Goal: Task Accomplishment & Management: Manage account settings

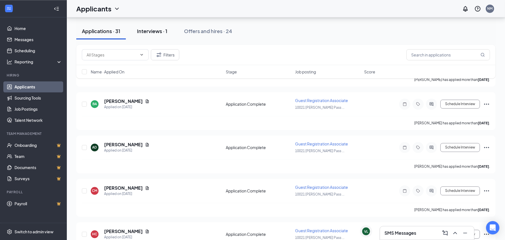
scroll to position [1030, 0]
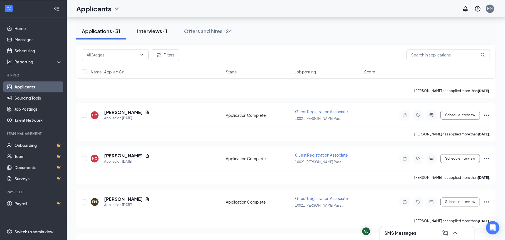
click at [155, 31] on div "Interviews · 1" at bounding box center [152, 31] width 30 height 7
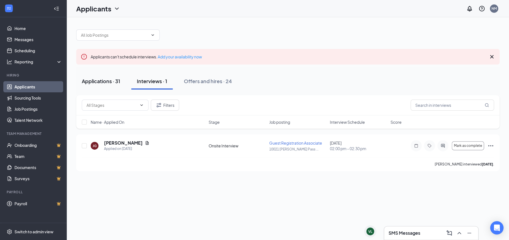
click at [100, 83] on div "Applications · 31" at bounding box center [101, 81] width 38 height 7
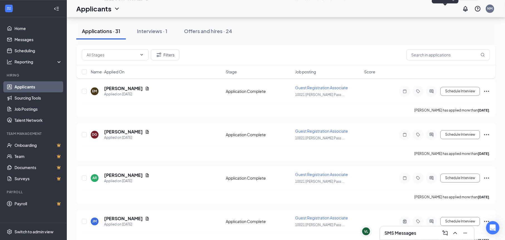
scroll to position [1141, 0]
click at [452, 230] on icon "ChevronUp" at bounding box center [455, 233] width 7 height 7
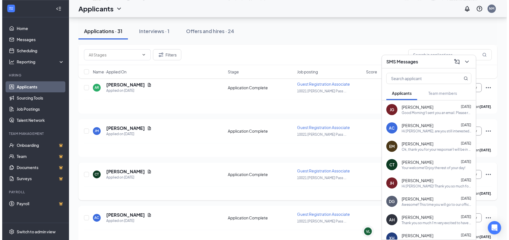
scroll to position [1231, 0]
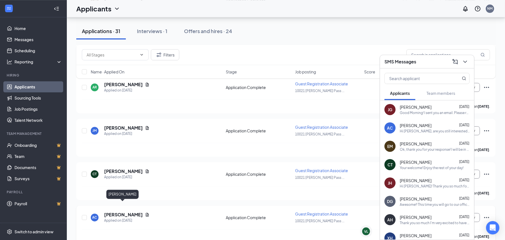
click at [113, 212] on h5 "[PERSON_NAME]" at bounding box center [123, 215] width 39 height 6
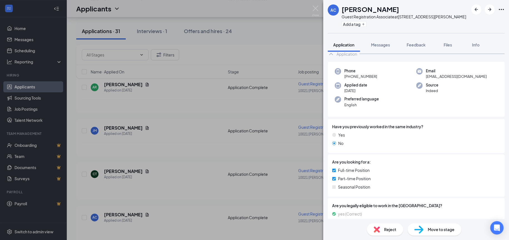
scroll to position [28, 0]
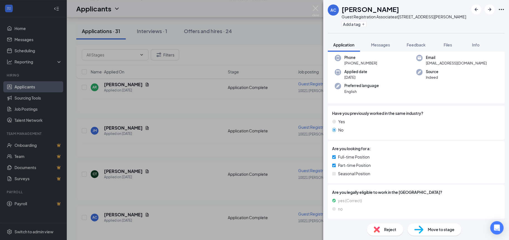
click at [391, 228] on span "Reject" at bounding box center [390, 230] width 12 height 6
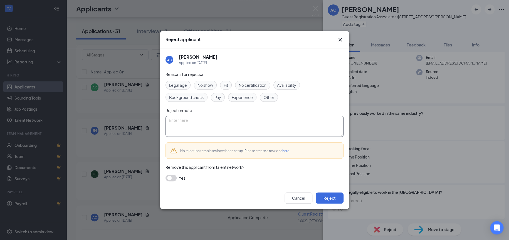
click at [222, 125] on textarea at bounding box center [255, 126] width 178 height 21
type textarea "No reply to my chat."
click at [326, 195] on button "Reject" at bounding box center [330, 198] width 28 height 11
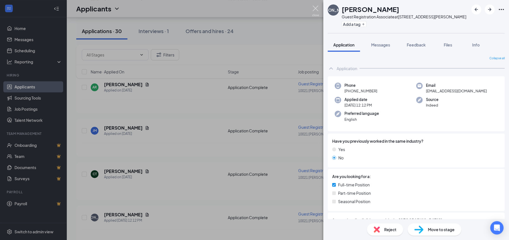
click at [314, 8] on img at bounding box center [315, 11] width 7 height 11
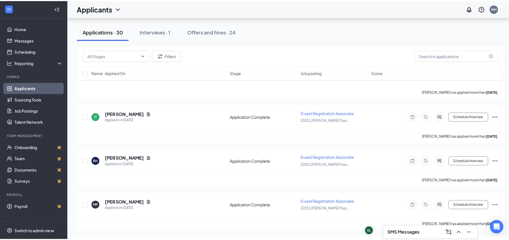
scroll to position [650, 0]
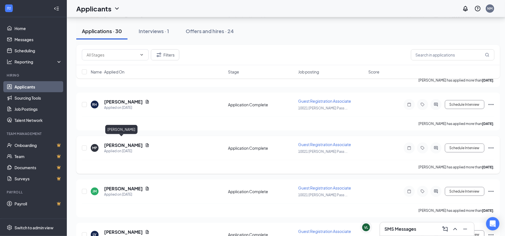
click at [119, 142] on h5 "[PERSON_NAME]" at bounding box center [123, 145] width 39 height 6
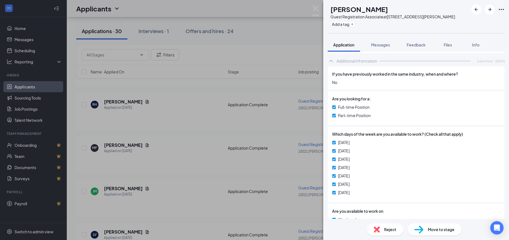
scroll to position [178, 0]
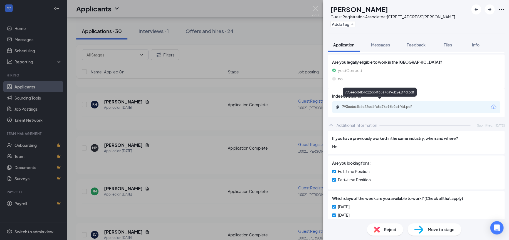
click at [368, 98] on div "793eebd4b4c22cd4fc8a76a96b2e1f4d.pdf" at bounding box center [380, 93] width 74 height 11
click at [342, 105] on div "793eebd4b4c22cd4fc8a76a96b2e1f4d.pdf" at bounding box center [381, 107] width 90 height 4
click at [314, 6] on img at bounding box center [315, 11] width 7 height 11
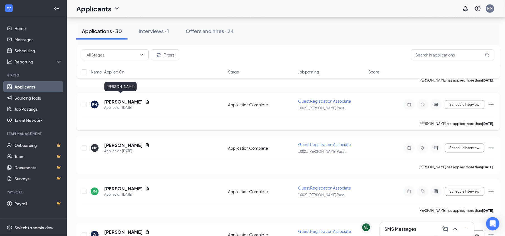
click at [108, 99] on h5 "[PERSON_NAME]" at bounding box center [123, 102] width 39 height 6
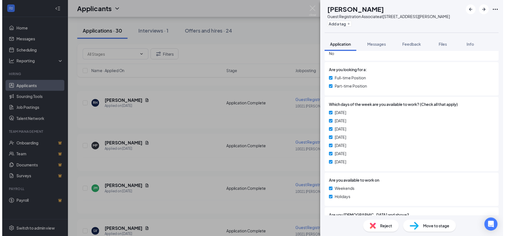
scroll to position [190, 0]
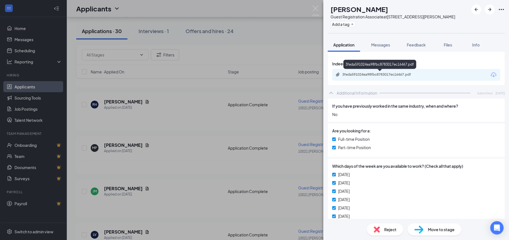
click at [374, 75] on div "3feda591024ea98fbc8783017ec16467.pdf" at bounding box center [381, 74] width 78 height 4
click at [316, 6] on img at bounding box center [315, 11] width 7 height 11
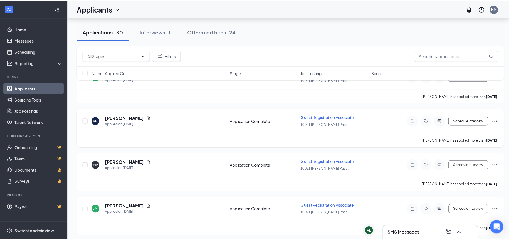
scroll to position [594, 0]
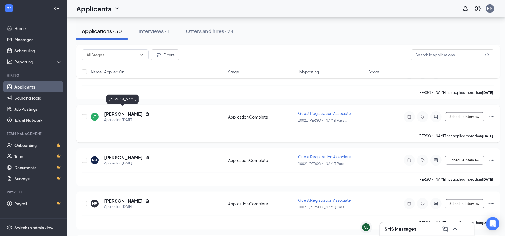
click at [124, 111] on h5 "[PERSON_NAME]" at bounding box center [123, 114] width 39 height 6
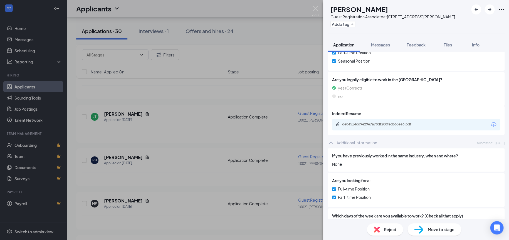
scroll to position [107, 0]
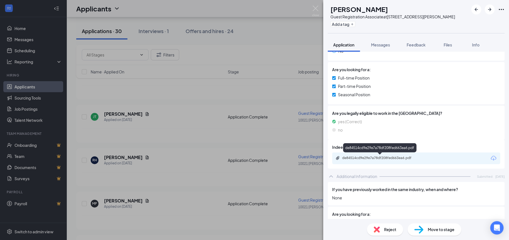
click at [382, 159] on div "de84514cd9e29e7a78df208fed663ea6.pdf" at bounding box center [381, 158] width 78 height 4
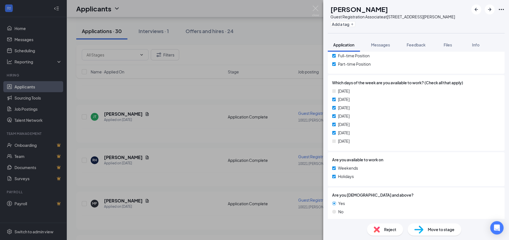
click at [381, 228] on div "Reject" at bounding box center [385, 229] width 36 height 12
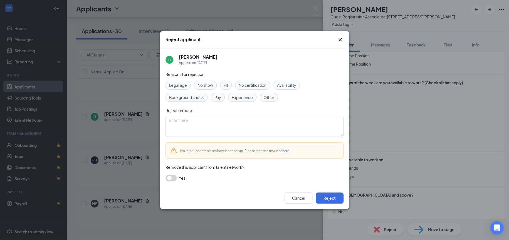
click at [285, 87] on span "Availability" at bounding box center [286, 85] width 19 height 6
click at [227, 127] on textarea at bounding box center [255, 126] width 178 height 21
type textarea "Not available on weekends for a job that requires weekends."
click at [324, 196] on button "Reject" at bounding box center [330, 198] width 28 height 11
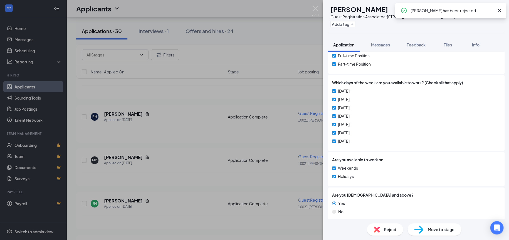
click at [501, 9] on icon "Cross" at bounding box center [499, 10] width 3 height 3
click at [316, 7] on img at bounding box center [315, 11] width 7 height 11
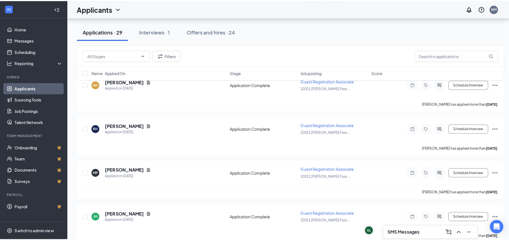
scroll to position [622, 0]
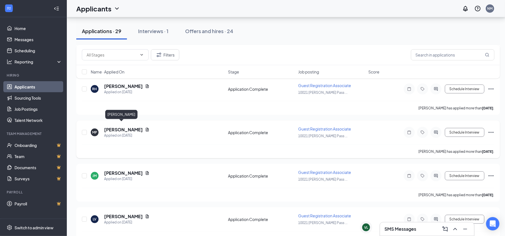
click at [119, 127] on h5 "[PERSON_NAME]" at bounding box center [123, 130] width 39 height 6
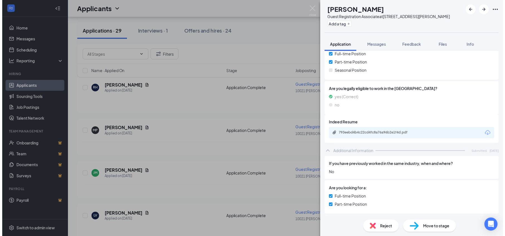
scroll to position [150, 0]
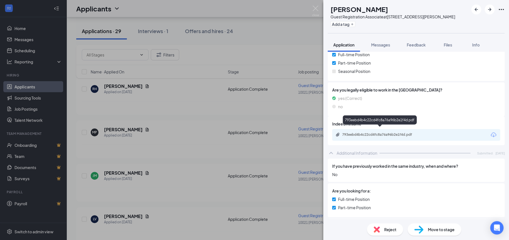
click at [395, 132] on div "793eebd4b4c22cd4fc8a76a96b2e1f4d.pdf" at bounding box center [381, 134] width 78 height 4
click at [313, 4] on div "MP [PERSON_NAME] Guest Registration Associate at [STREET_ADDRESS][PERSON_NAME] …" at bounding box center [254, 120] width 509 height 240
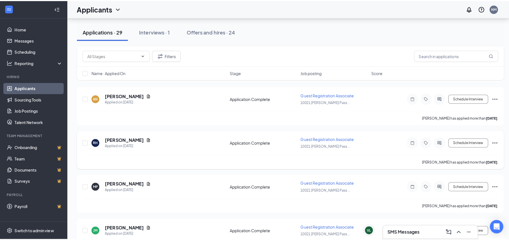
scroll to position [538, 0]
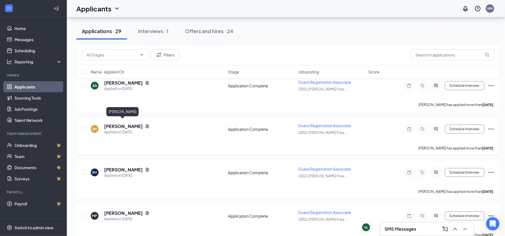
click at [129, 123] on h5 "[PERSON_NAME]" at bounding box center [123, 126] width 39 height 6
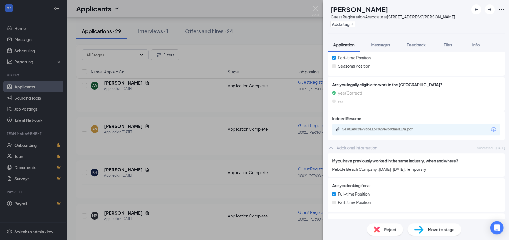
scroll to position [135, 0]
click at [419, 131] on div "54381e8c9a796b11bc029e9b0daad17a.pdf" at bounding box center [381, 130] width 78 height 4
click at [317, 6] on img at bounding box center [315, 11] width 7 height 11
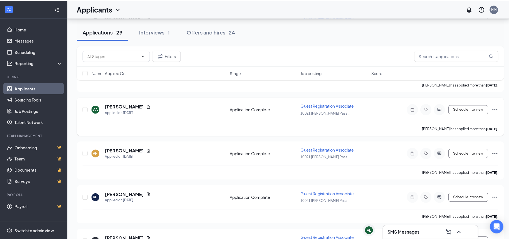
scroll to position [483, 0]
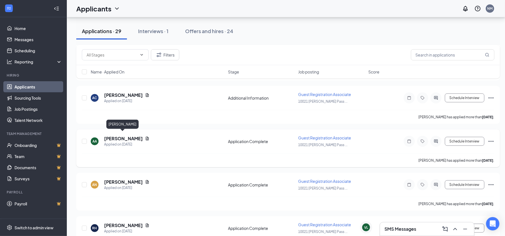
click at [117, 136] on h5 "[PERSON_NAME]" at bounding box center [123, 139] width 39 height 6
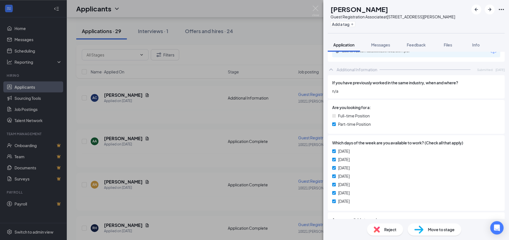
scroll to position [178, 0]
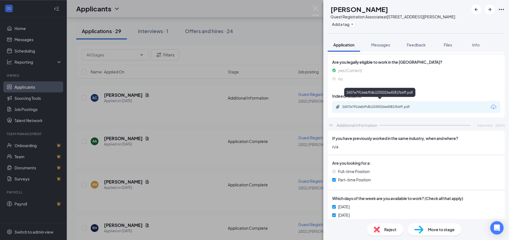
click at [356, 105] on div "2607e7916ebffdb1035026e4581fb6ff.pdf" at bounding box center [381, 107] width 78 height 4
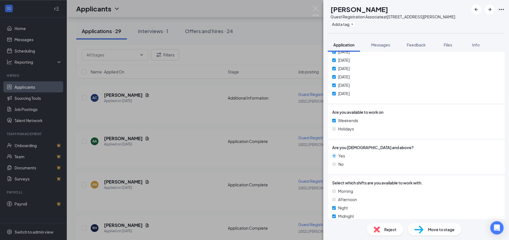
scroll to position [345, 0]
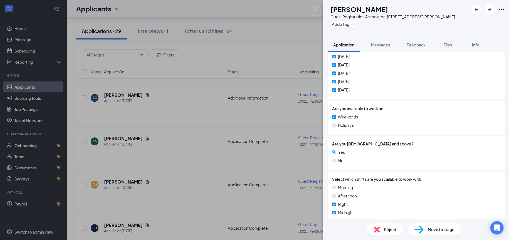
click at [378, 228] on img at bounding box center [377, 230] width 6 height 6
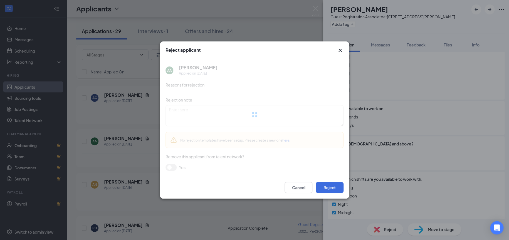
scroll to position [343, 0]
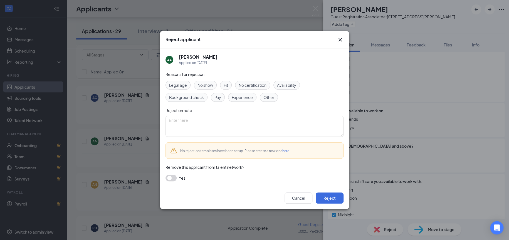
click at [291, 82] on div "Availability" at bounding box center [287, 85] width 26 height 9
drag, startPoint x: 283, startPoint y: 85, endPoint x: 263, endPoint y: 105, distance: 28.9
click at [284, 85] on span "Availability" at bounding box center [286, 85] width 19 height 6
click at [203, 123] on textarea at bounding box center [255, 126] width 178 height 21
type textarea "Looking for more availability, including holidays."
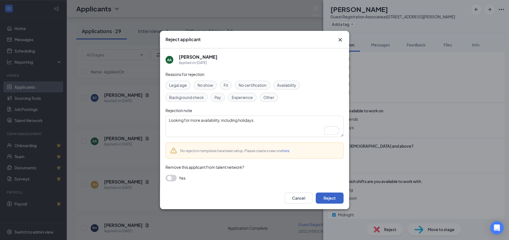
click at [326, 196] on button "Reject" at bounding box center [330, 198] width 28 height 11
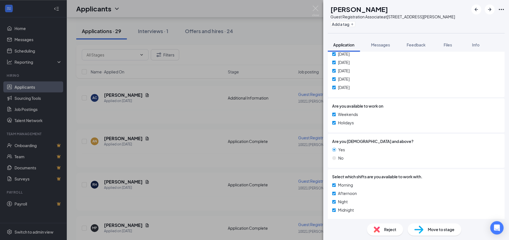
scroll to position [244, 0]
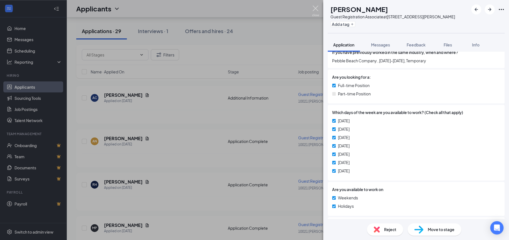
click at [317, 9] on img at bounding box center [315, 11] width 7 height 11
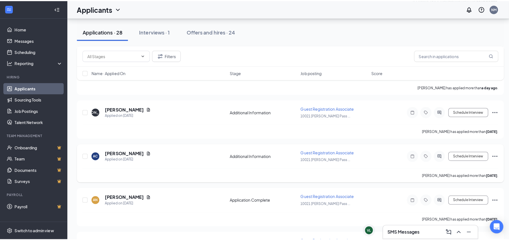
scroll to position [427, 0]
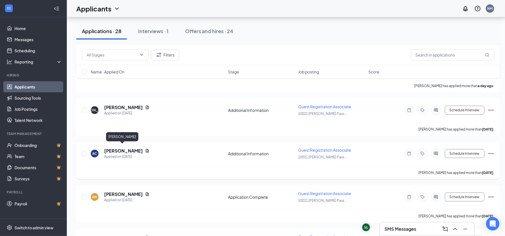
click at [125, 148] on h5 "[PERSON_NAME]" at bounding box center [123, 151] width 39 height 6
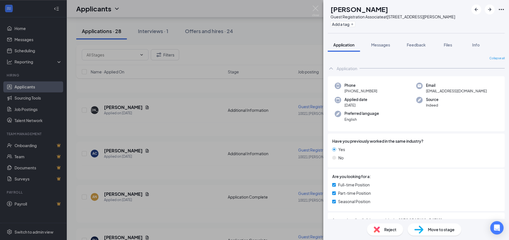
scroll to position [70, 0]
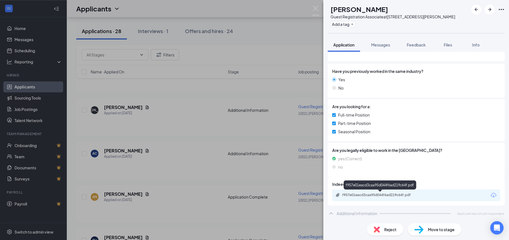
click at [376, 194] on div "f957e01eacd3caa95d044f6ad219c64f.pdf" at bounding box center [381, 195] width 78 height 4
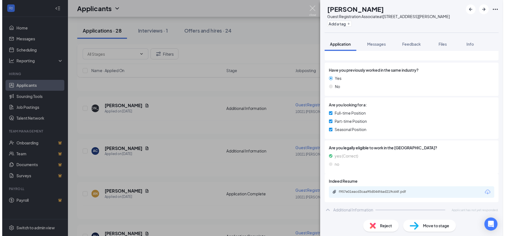
scroll to position [67, 0]
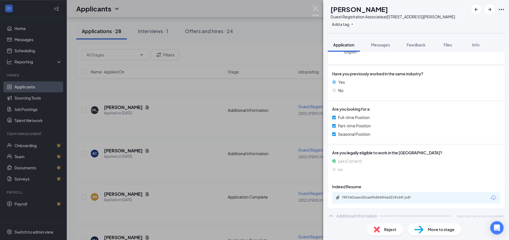
click at [318, 6] on img at bounding box center [315, 11] width 7 height 11
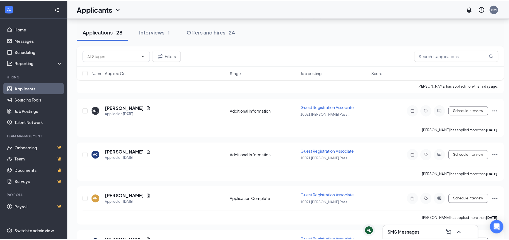
scroll to position [427, 0]
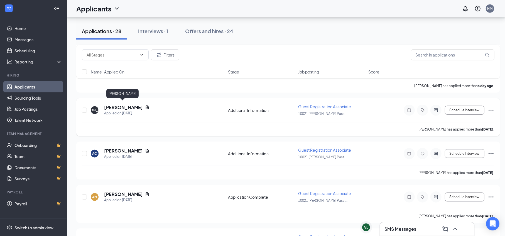
click at [125, 104] on h5 "[PERSON_NAME]" at bounding box center [123, 107] width 39 height 6
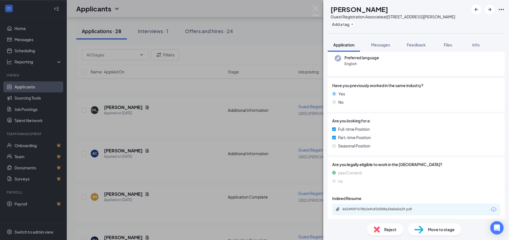
scroll to position [70, 0]
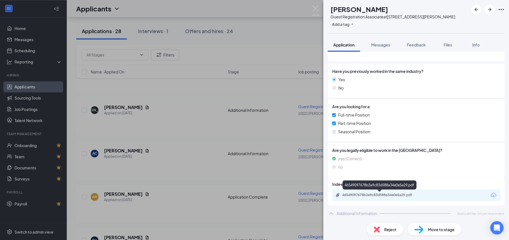
click at [381, 193] on div "46549097678b2e9c83d588a34e0e5a29.pdf" at bounding box center [381, 195] width 78 height 4
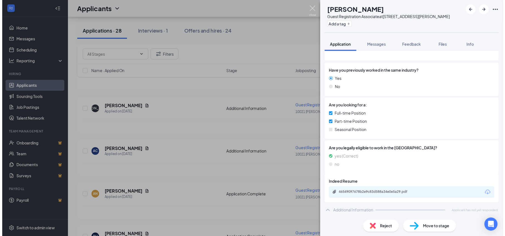
scroll to position [67, 0]
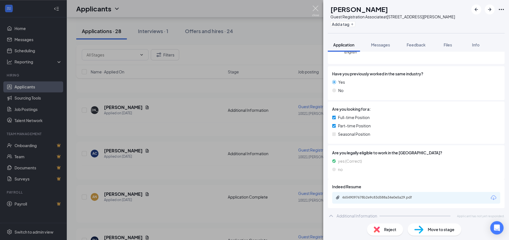
click at [316, 8] on img at bounding box center [315, 11] width 7 height 11
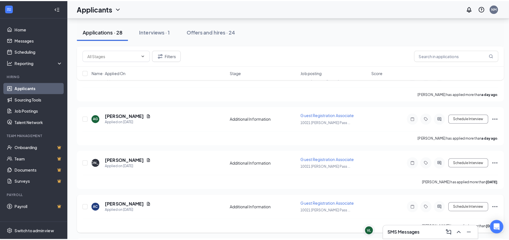
scroll to position [371, 0]
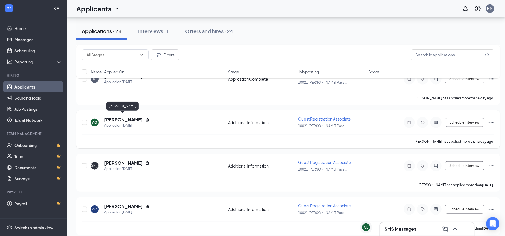
click at [128, 117] on h5 "[PERSON_NAME]" at bounding box center [123, 120] width 39 height 6
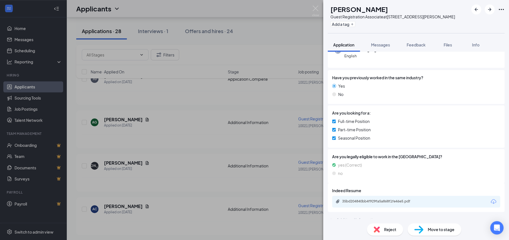
scroll to position [85, 0]
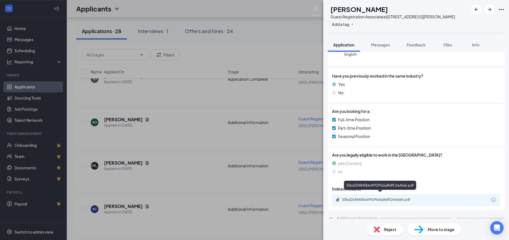
click at [371, 198] on div "35bd204840bb4f929fa5a868f1fe46e5.pdf" at bounding box center [381, 200] width 78 height 4
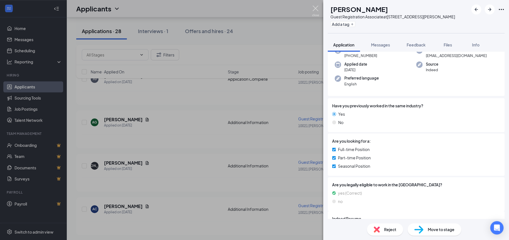
click at [316, 8] on img at bounding box center [315, 11] width 7 height 11
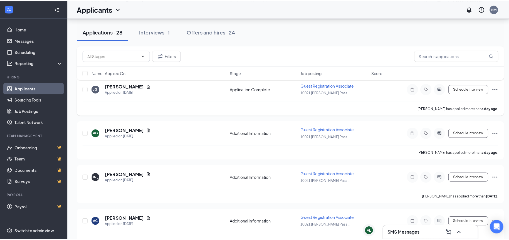
scroll to position [288, 0]
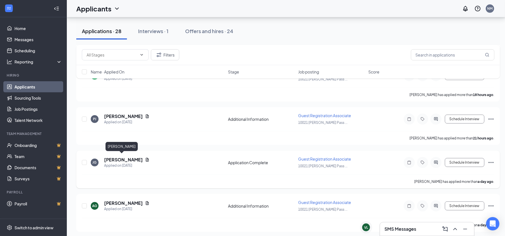
click at [122, 157] on h5 "[PERSON_NAME]" at bounding box center [123, 160] width 39 height 6
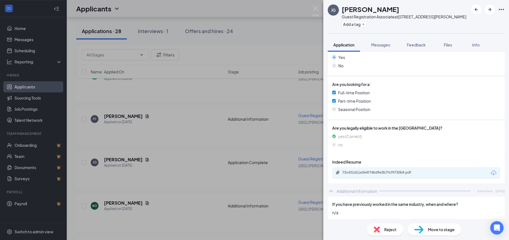
scroll to position [111, 0]
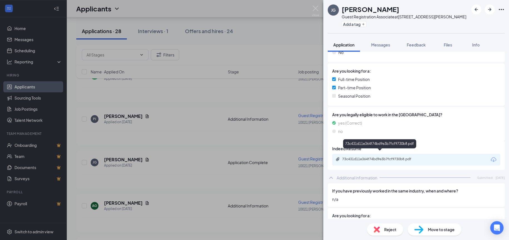
click at [370, 157] on div "73c431d11e364f74bd9e3b7fcf9730b8.pdf" at bounding box center [381, 159] width 78 height 4
click at [314, 6] on img at bounding box center [315, 11] width 7 height 11
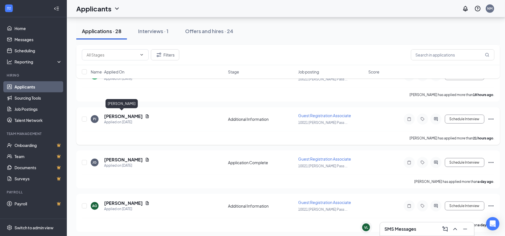
click at [125, 116] on h5 "[PERSON_NAME]" at bounding box center [123, 116] width 39 height 6
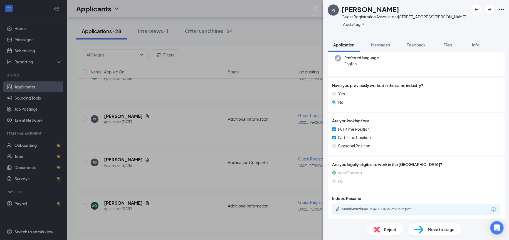
scroll to position [70, 0]
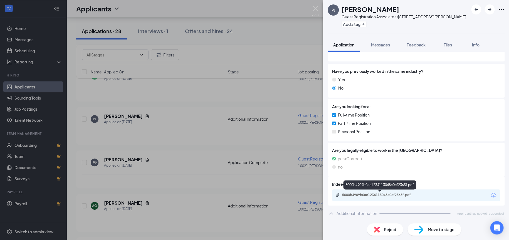
click at [367, 195] on div "5000b4909b0ae1234113048e0cf2365f.pdf" at bounding box center [381, 195] width 78 height 4
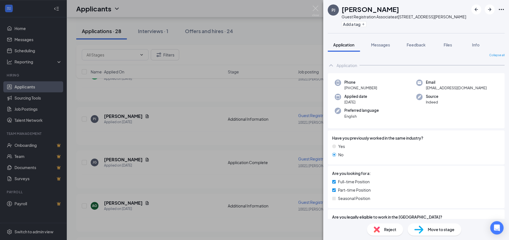
scroll to position [0, 0]
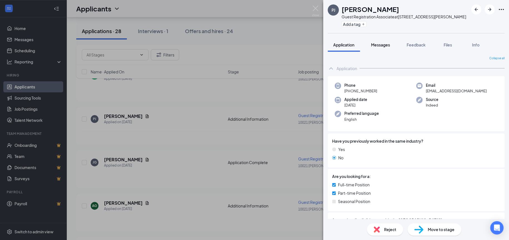
drag, startPoint x: 383, startPoint y: 46, endPoint x: 380, endPoint y: 51, distance: 6.0
click at [383, 46] on span "Messages" at bounding box center [380, 44] width 19 height 5
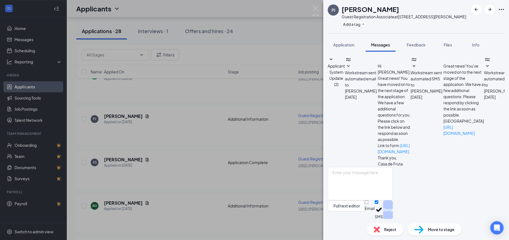
scroll to position [15, 0]
click at [351, 171] on textarea at bounding box center [360, 183] width 65 height 33
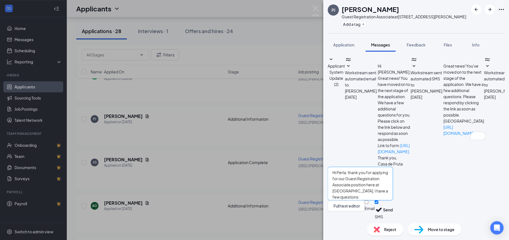
click at [393, 185] on textarea "Hi Perla, thank you for applying for our Guest Registration Associate position …" at bounding box center [360, 183] width 65 height 33
click at [393, 191] on textarea "Hi Perla, thank you for applying for our Guest Registration Associate position …" at bounding box center [360, 183] width 65 height 33
type textarea "Hi Perla, thank you for applying for our Guest Registration Associate position …"
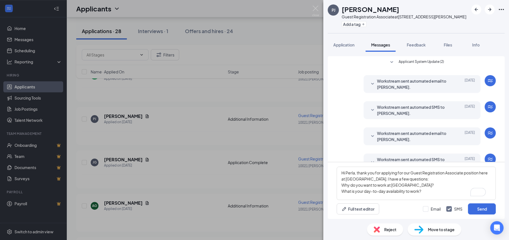
scroll to position [15, 0]
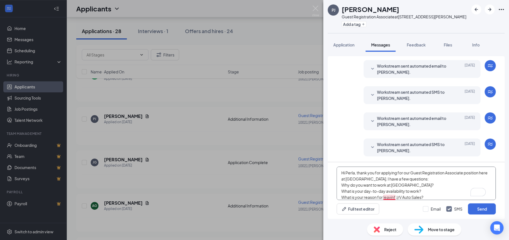
click at [395, 196] on textarea "Hi Perla, thank you for applying for our Guest Registration Associate position …" at bounding box center [416, 183] width 159 height 33
click at [431, 196] on textarea "Hi Perla, thank you for applying for our Guest Registration Associate position …" at bounding box center [416, 183] width 159 height 33
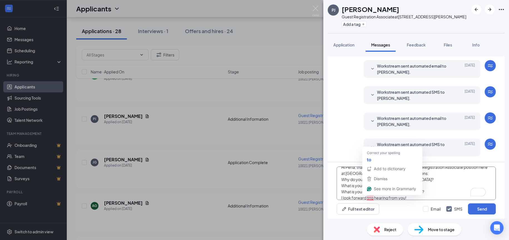
click at [372, 196] on textarea "Hi Perla, thank you for applying for our Guest Registration Associate position …" at bounding box center [416, 183] width 159 height 33
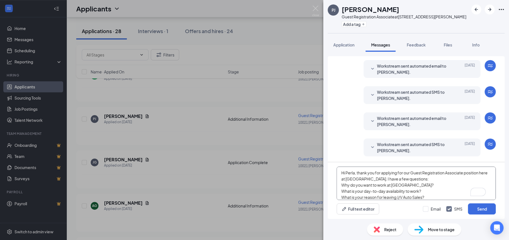
scroll to position [9, 0]
click at [407, 194] on textarea "Hi Perla, thank you for applying for our Guest Registration Associate position …" at bounding box center [416, 183] width 159 height 33
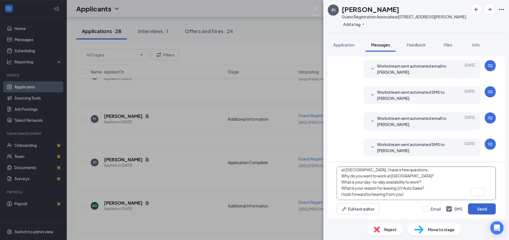
type textarea "Hi Perla, thank you for applying for our Guest Registration Associate position …"
click at [486, 211] on button "Send" at bounding box center [482, 208] width 28 height 11
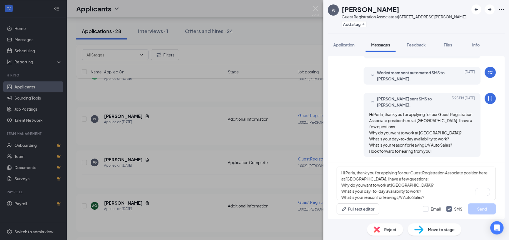
scroll to position [87, 0]
